Goal: Information Seeking & Learning: Learn about a topic

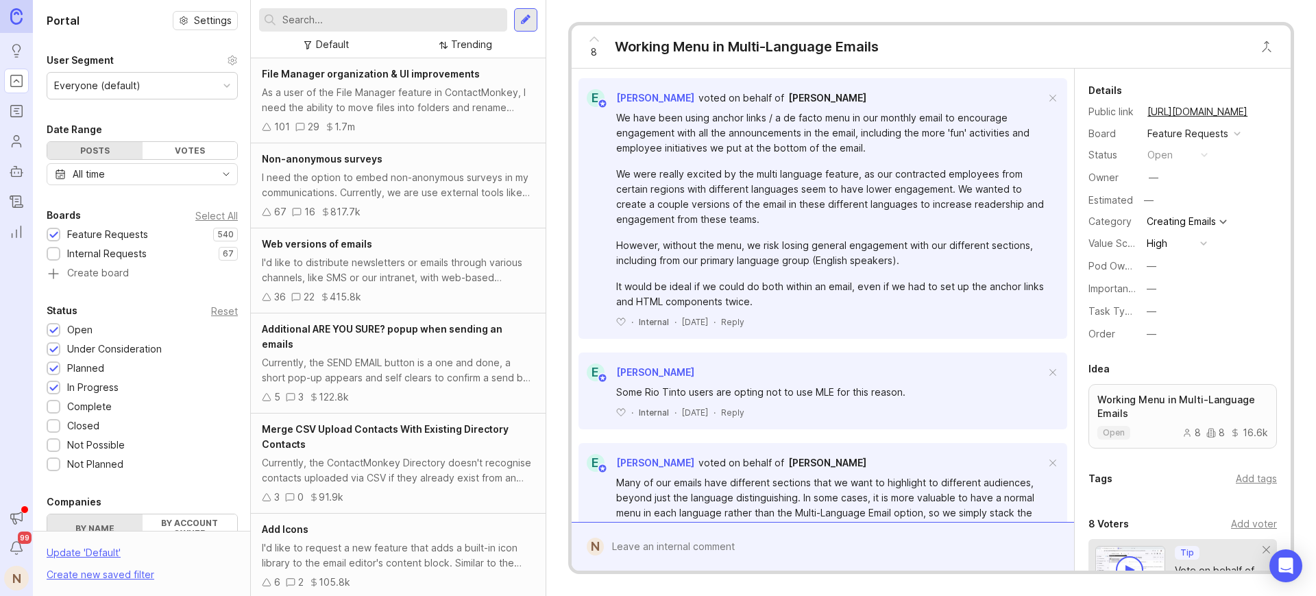
scroll to position [363, 0]
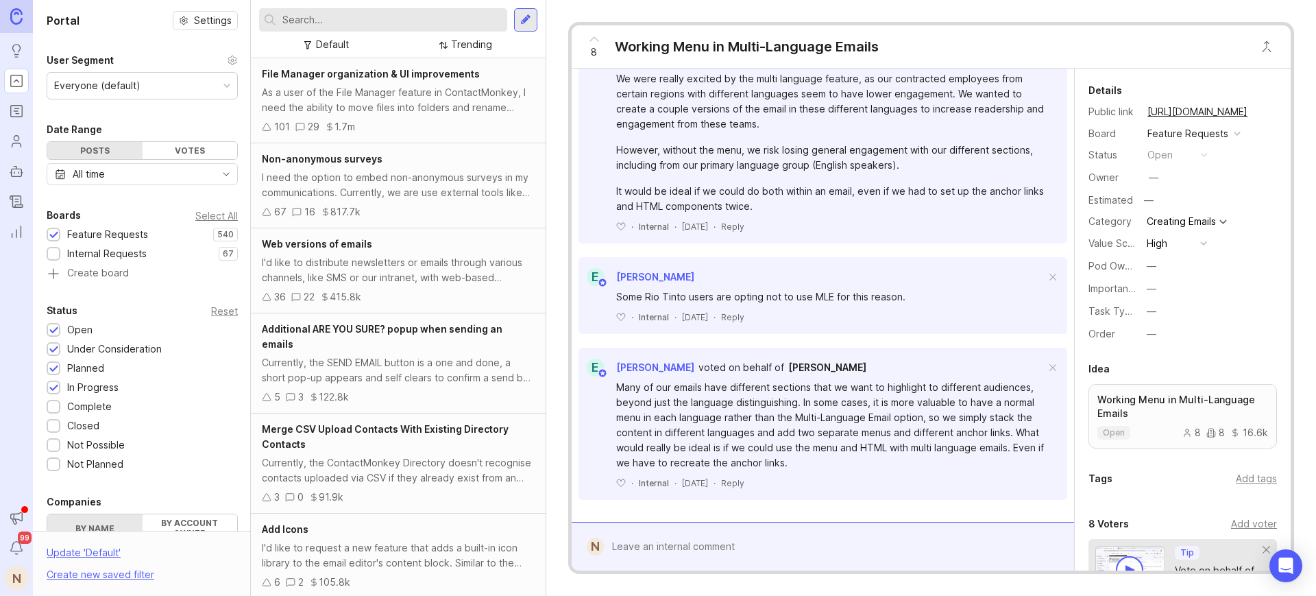
click at [1182, 109] on link "https://feedback.contactmonkey.com/feature-requests/p/working-menu-in-multi-lan…" at bounding box center [1198, 112] width 108 height 18
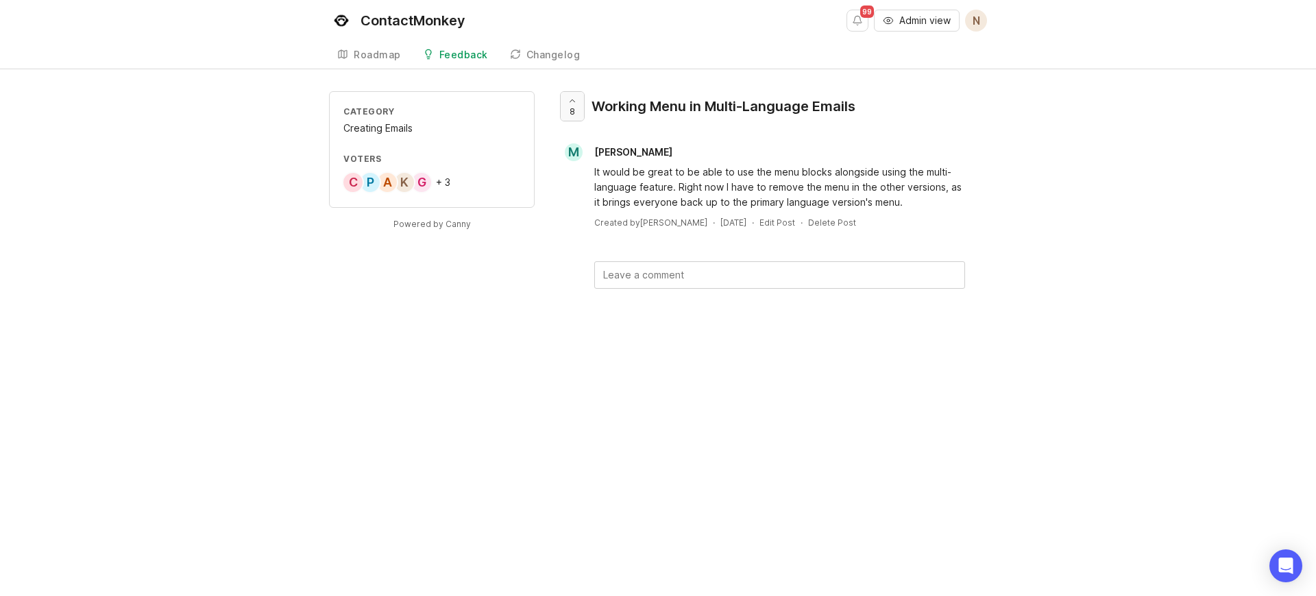
click at [566, 99] on div at bounding box center [572, 106] width 23 height 29
click at [1223, 210] on div "Category Creating Emails Voters N G K A P + 4 Powered by Canny 9 Working Menu i…" at bounding box center [658, 211] width 1316 height 241
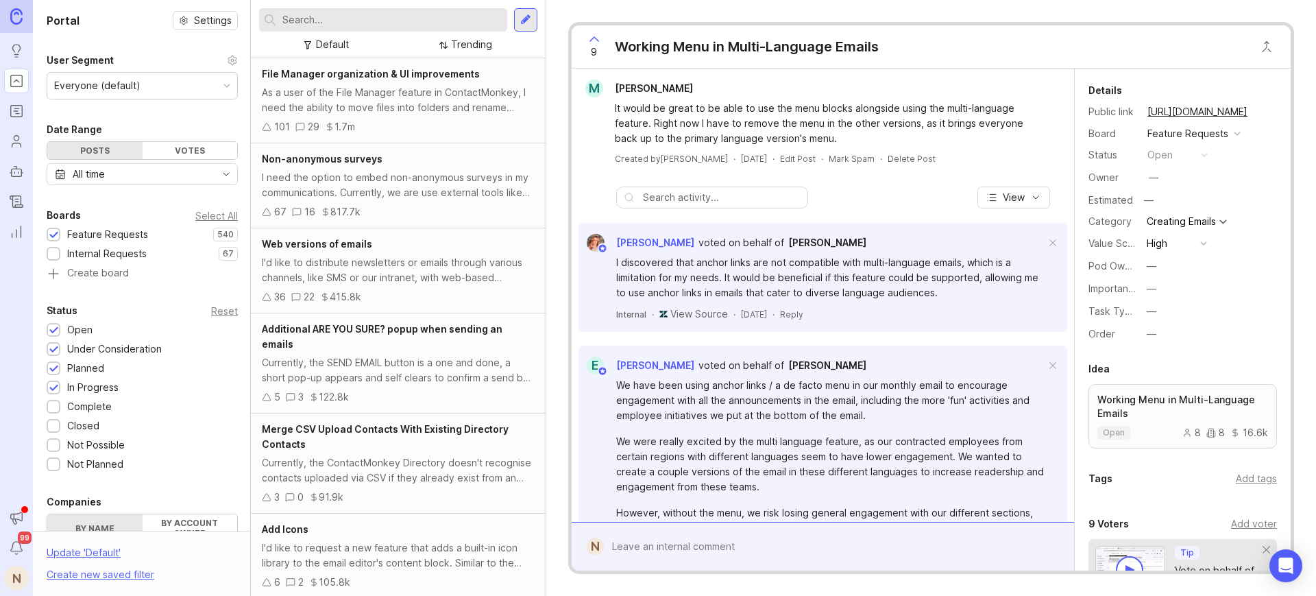
scroll to position [363, 0]
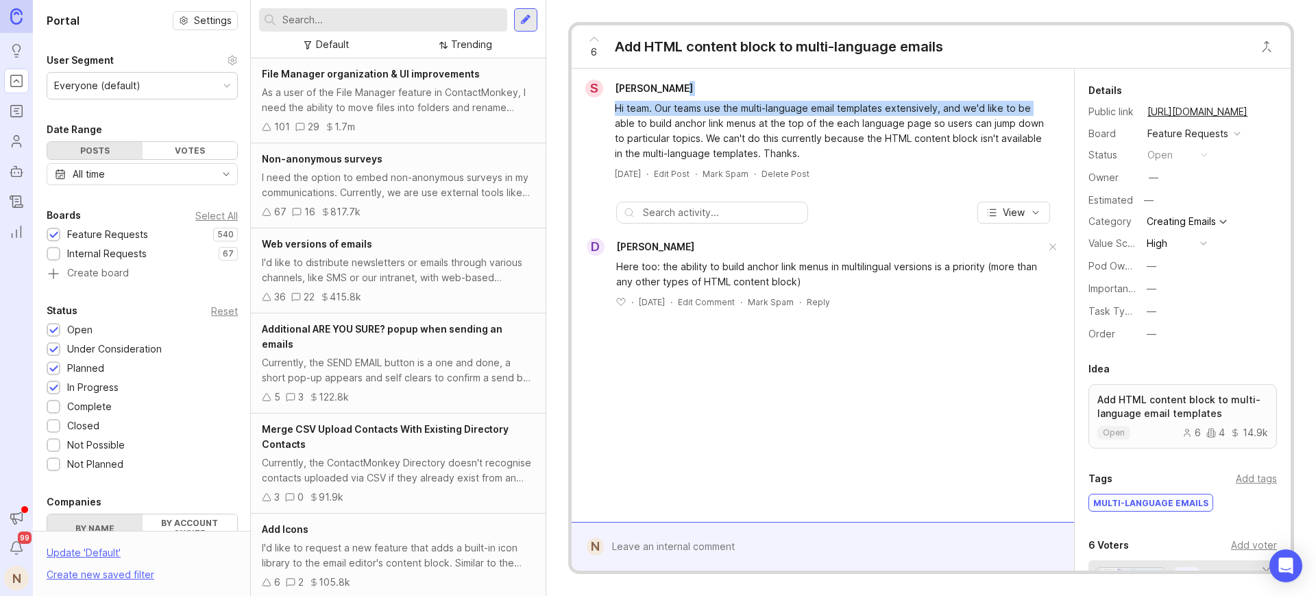
drag, startPoint x: 699, startPoint y: 82, endPoint x: 601, endPoint y: 132, distance: 110.1
click at [601, 132] on div "S [PERSON_NAME] Hi team. Our teams use the multi-language email templates exten…" at bounding box center [823, 130] width 492 height 100
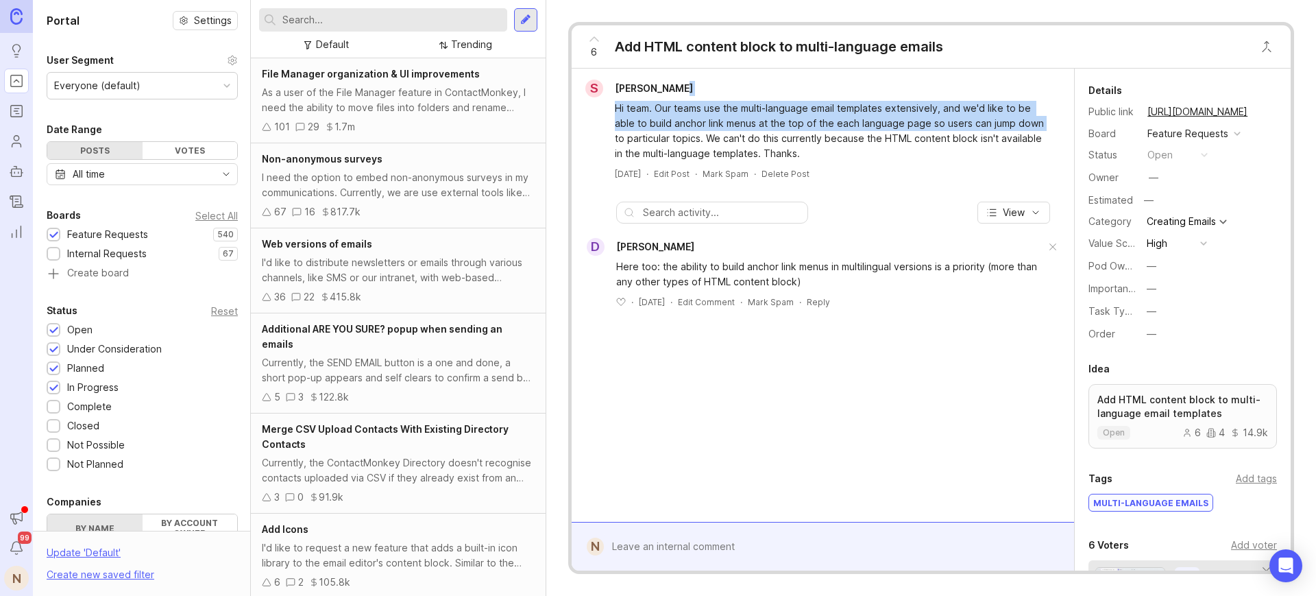
click at [601, 132] on div "Hi team. Our teams use the multi-language email templates extensively, and we'd…" at bounding box center [823, 129] width 492 height 64
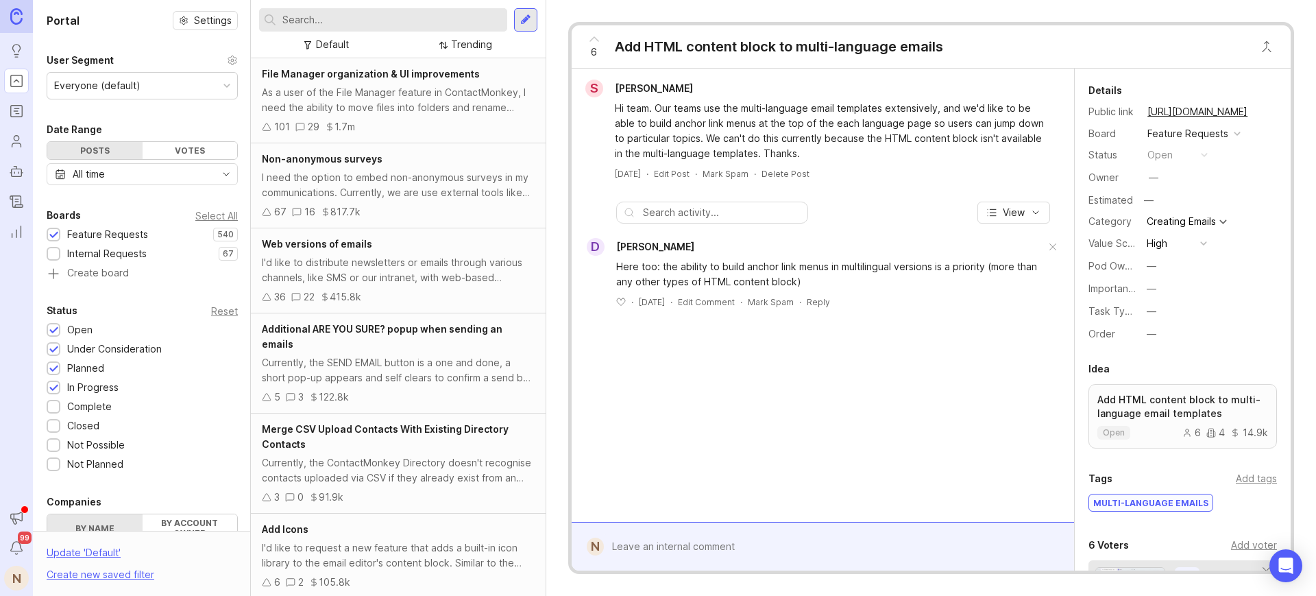
click at [1255, 110] on button "copy icon" at bounding box center [1261, 111] width 19 height 19
click at [1158, 112] on link "https://feedback.contactmonkey.com/feature-requests/p/add-html-content-block-to…" at bounding box center [1198, 112] width 108 height 18
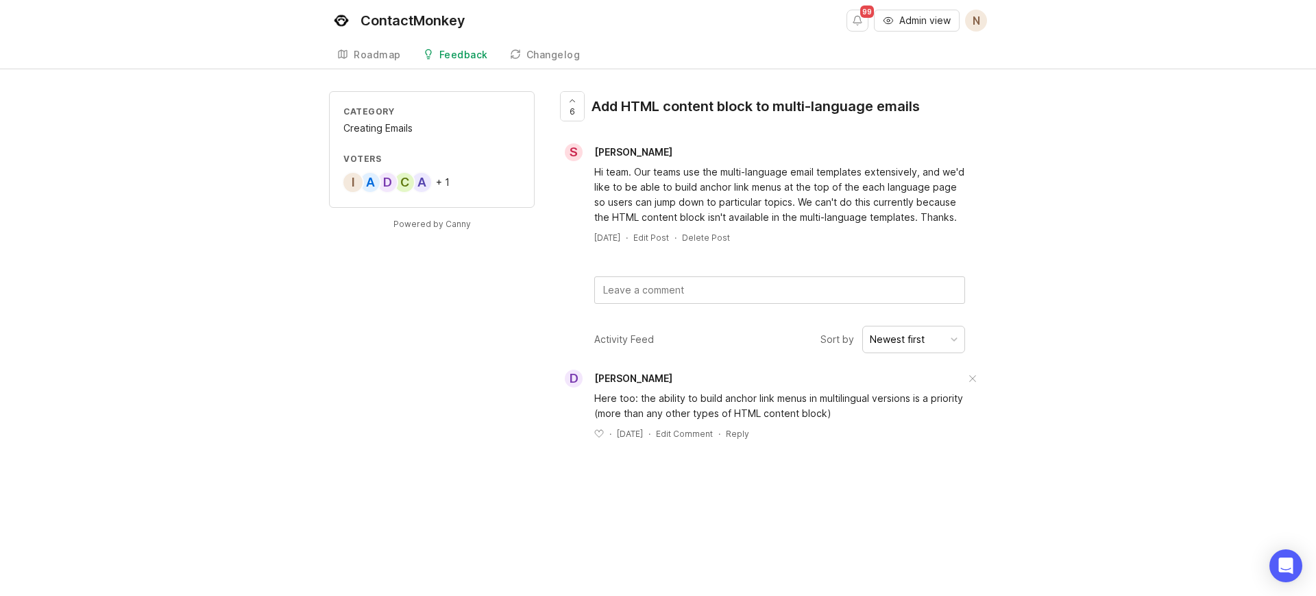
click at [496, 358] on div "Category Creating Emails Voters A C D A I + 1 Powered by Canny 6 Add HTML conte…" at bounding box center [658, 276] width 658 height 370
click at [1224, 162] on div "Category Creating Emails Voters N A C D A + 2 Powered by Canny 7 Add HTML conte…" at bounding box center [658, 276] width 1316 height 370
